Goal: Register for event/course

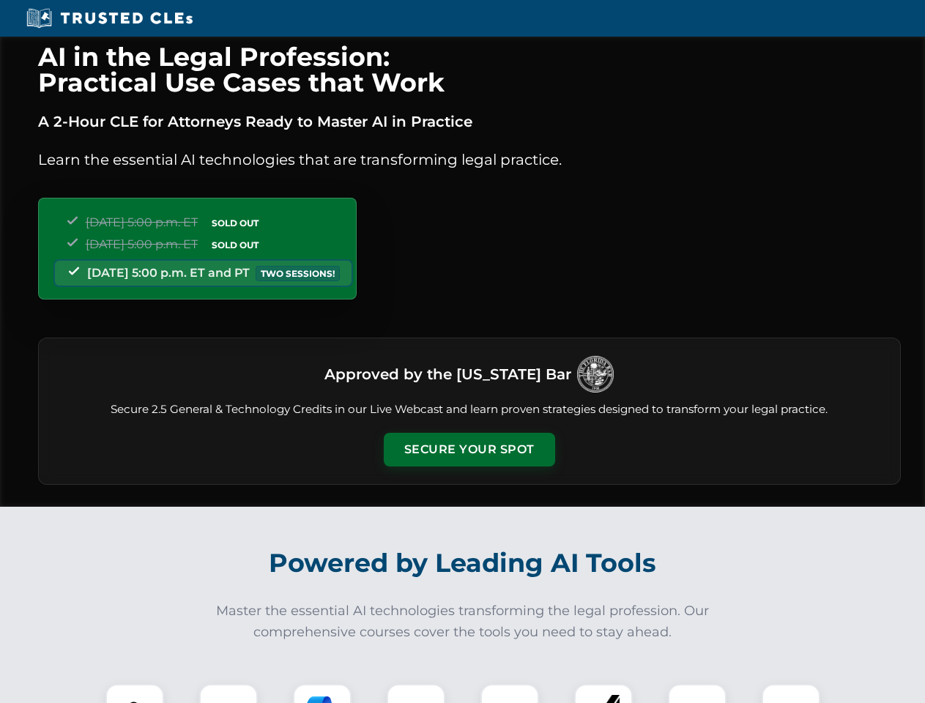
click at [468, 449] on button "Secure Your Spot" at bounding box center [469, 450] width 171 height 34
click at [135, 693] on img at bounding box center [134, 713] width 42 height 42
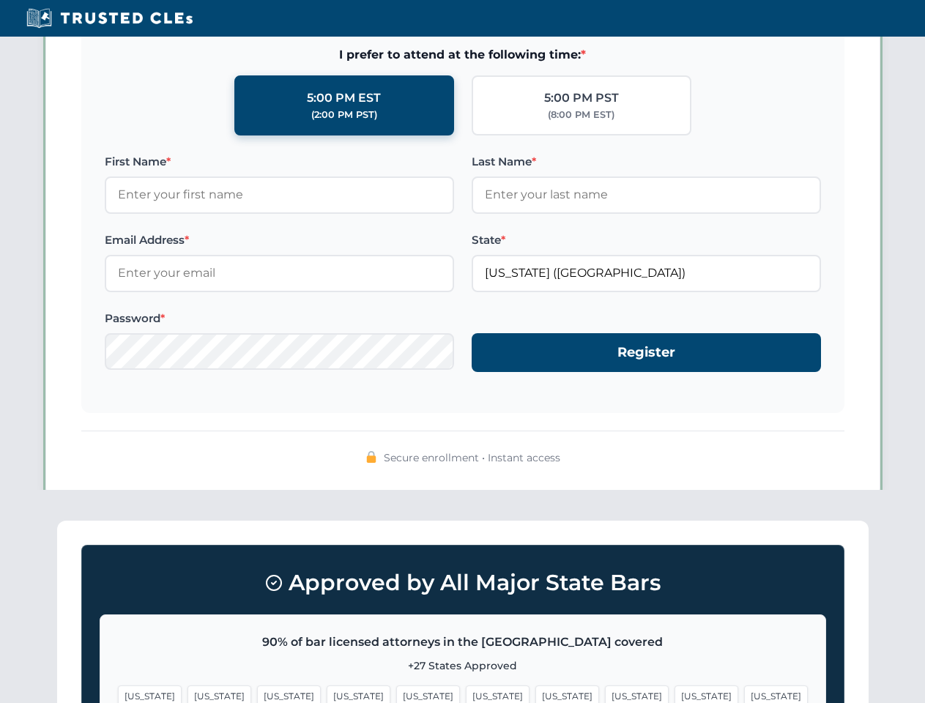
click at [535, 693] on span "[US_STATE]" at bounding box center [567, 695] width 64 height 21
click at [674, 693] on span "[US_STATE]" at bounding box center [706, 695] width 64 height 21
